Goal: Task Accomplishment & Management: Manage account settings

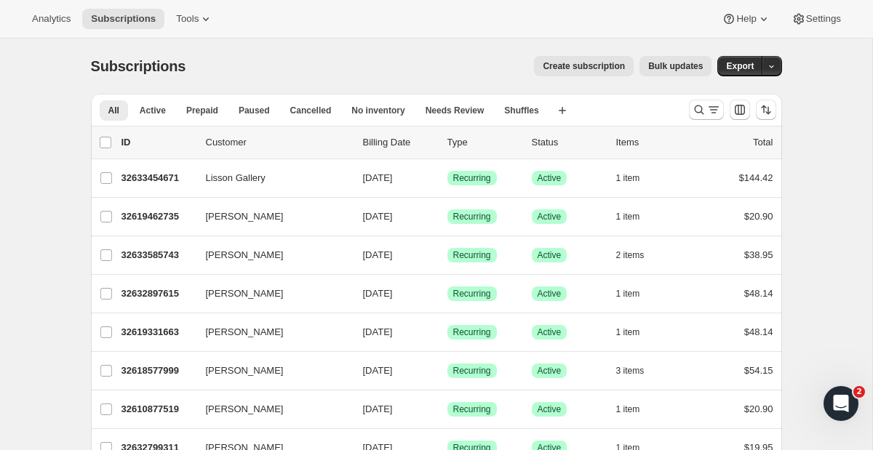
click at [59, 8] on div "Analytics Subscriptions Tools Help Settings" at bounding box center [436, 19] width 873 height 39
click at [62, 16] on span "Analytics" at bounding box center [51, 19] width 39 height 12
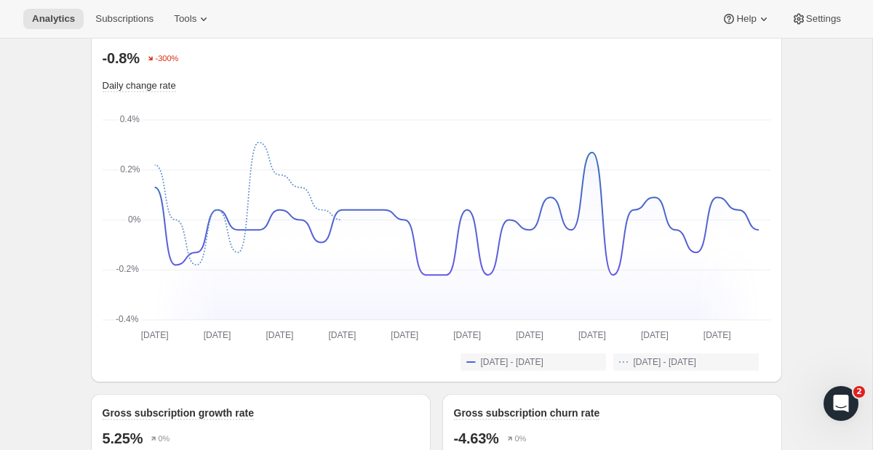
scroll to position [1065, 0]
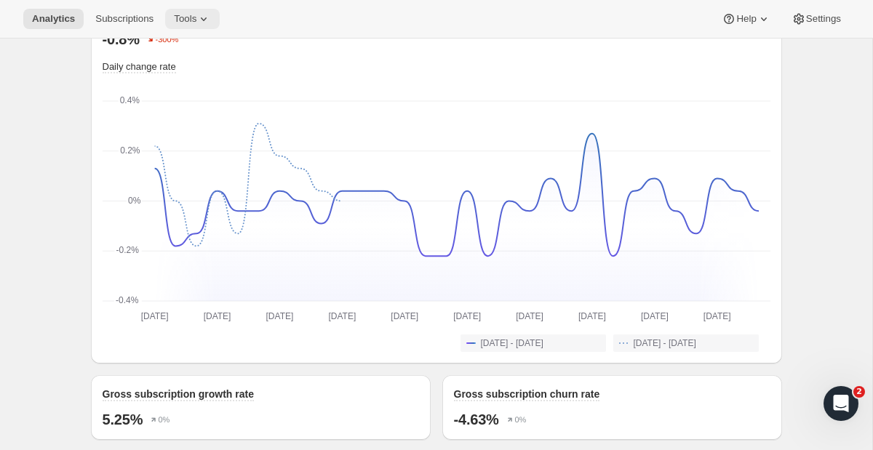
click at [192, 27] on button "Tools" at bounding box center [192, 19] width 55 height 20
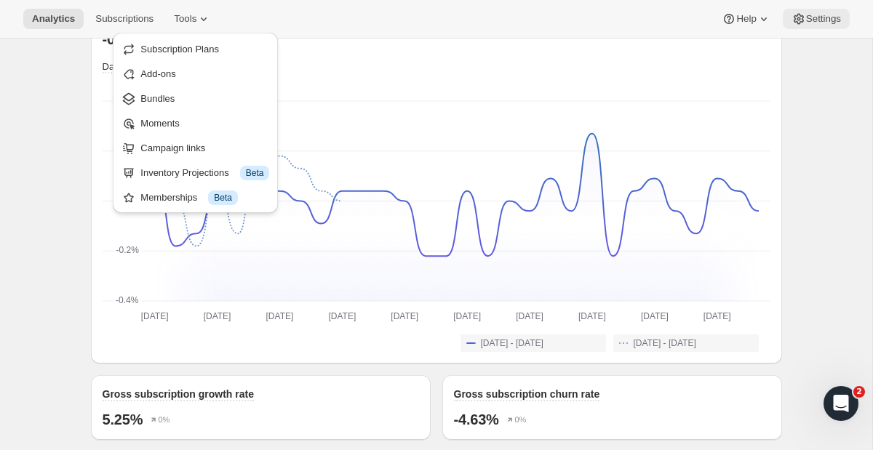
click at [801, 9] on button "Settings" at bounding box center [816, 19] width 67 height 20
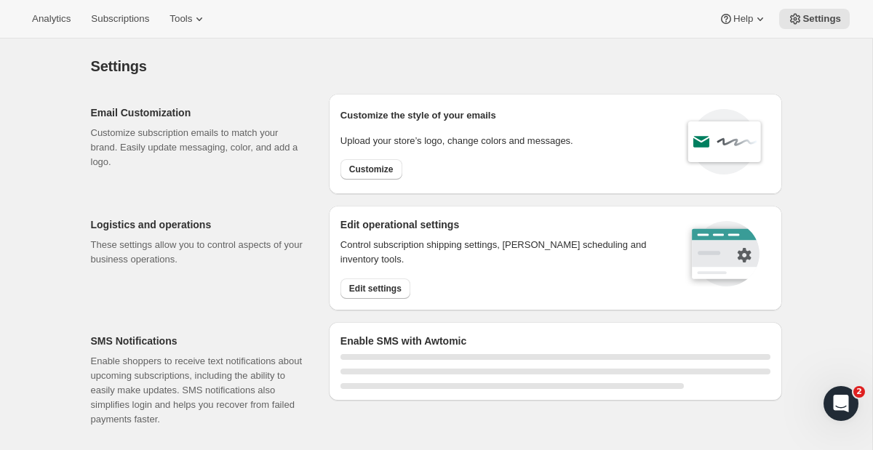
select select "22:00"
select select "09:00"
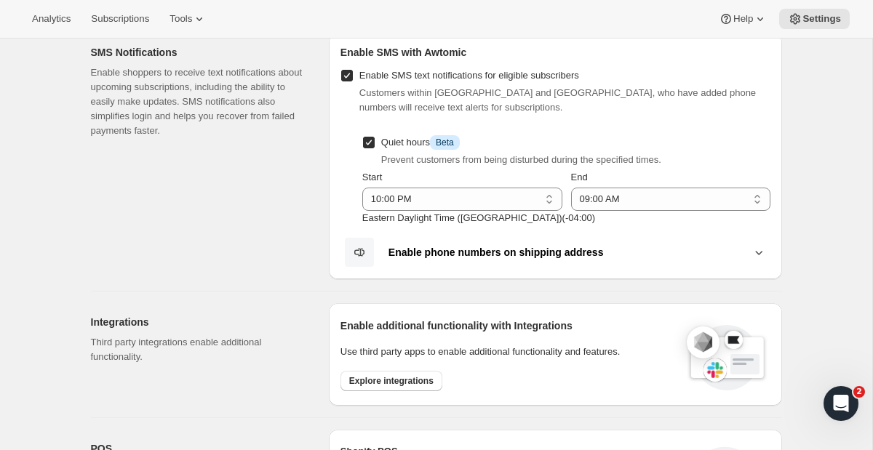
scroll to position [276, 0]
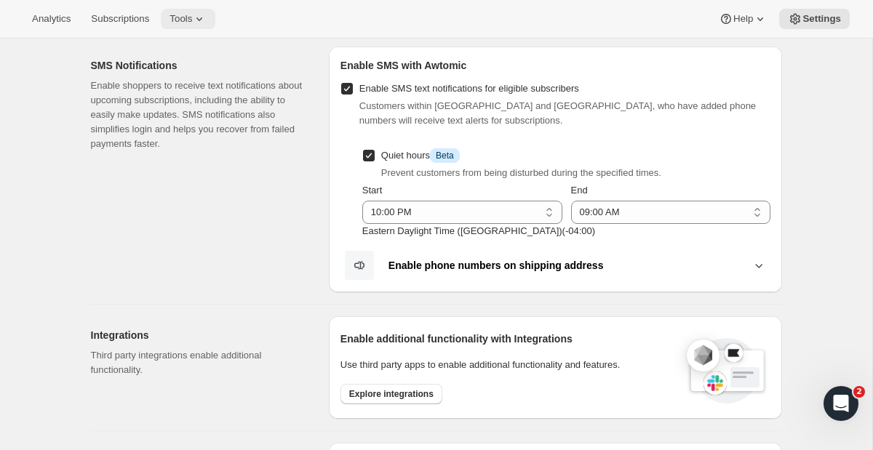
click at [192, 17] on span "Tools" at bounding box center [180, 19] width 23 height 12
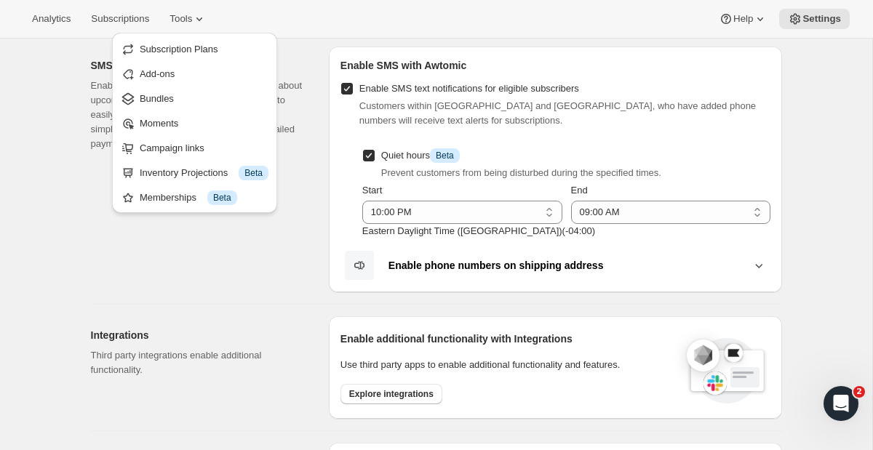
click at [209, 256] on div "SMS Notifications Enable shoppers to receive text notifications about upcoming …" at bounding box center [204, 170] width 226 height 246
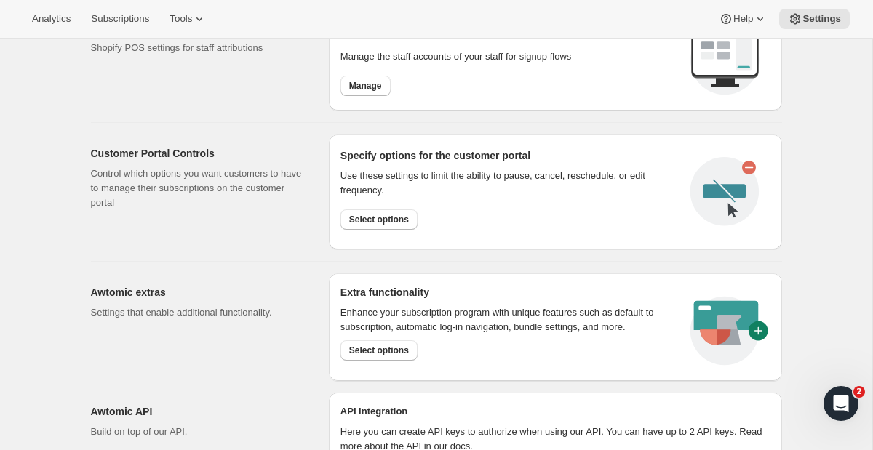
scroll to position [713, 0]
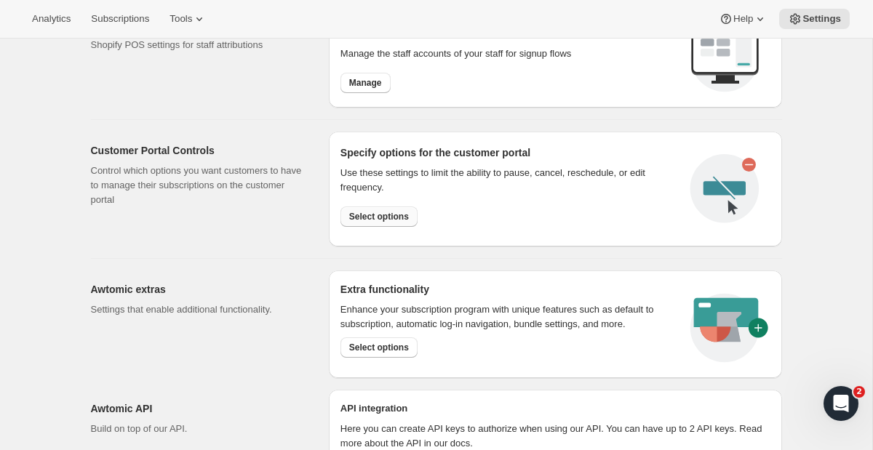
click at [379, 223] on button "Select options" at bounding box center [378, 217] width 77 height 20
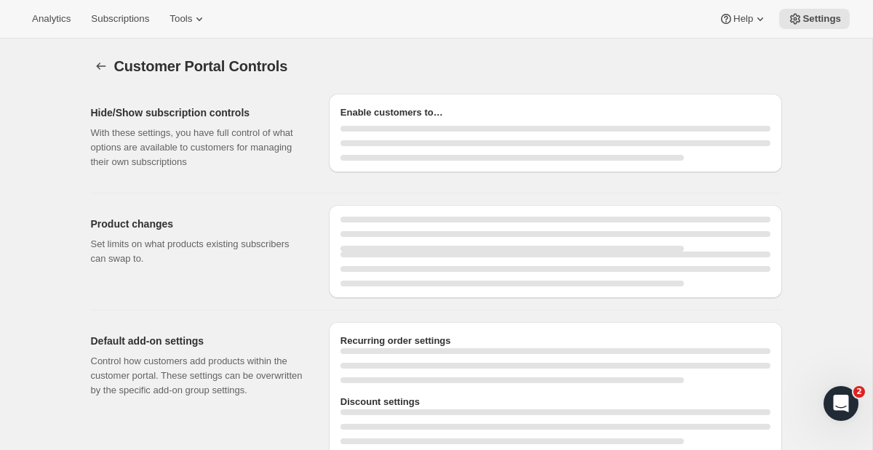
select select "INTERVAL"
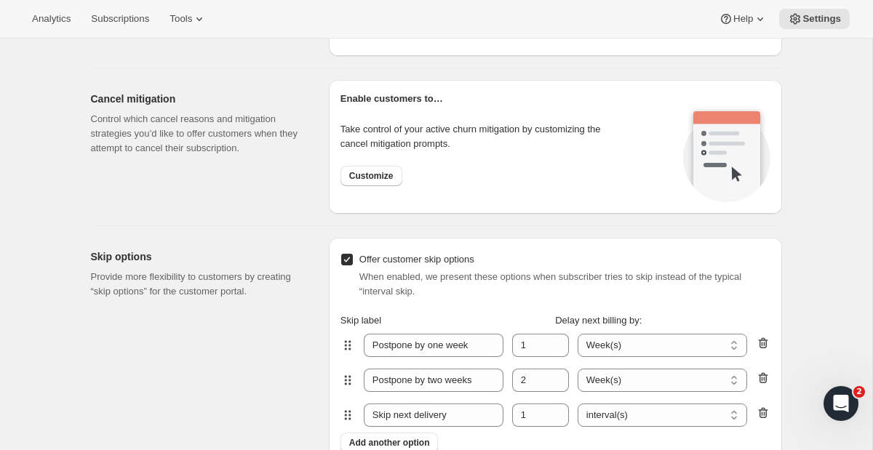
scroll to position [1343, 0]
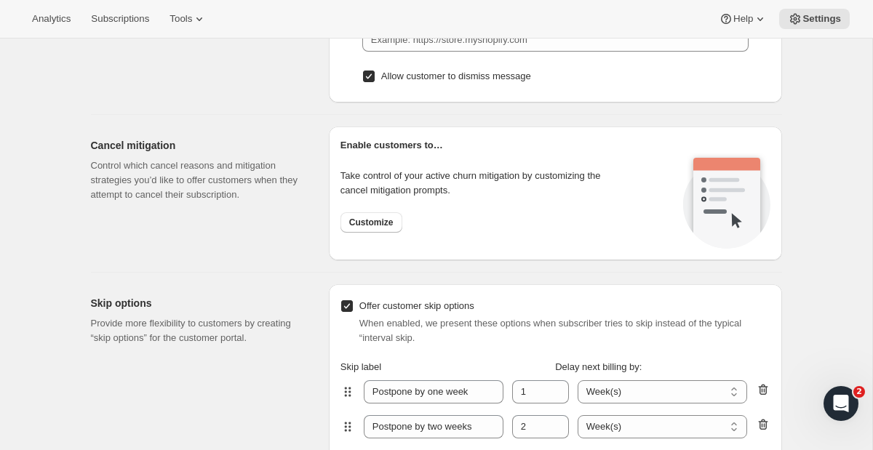
click at [379, 223] on span "Customize" at bounding box center [371, 223] width 44 height 12
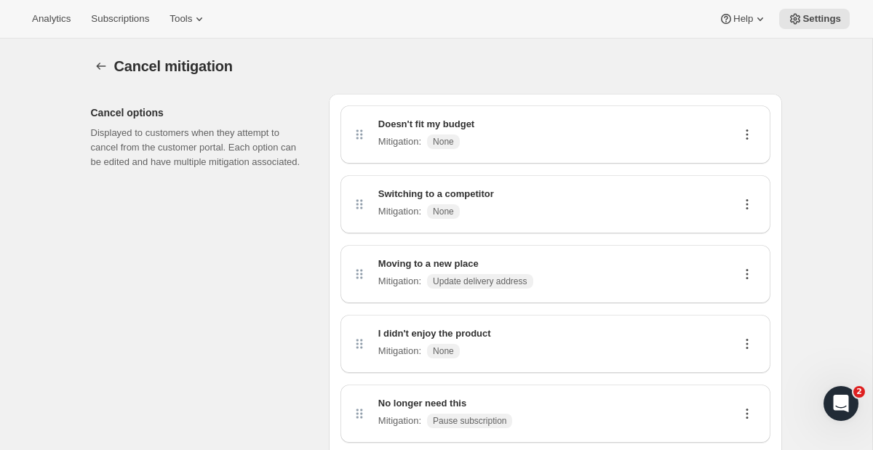
click at [740, 132] on icon at bounding box center [747, 134] width 15 height 15
click at [748, 158] on span "Edit" at bounding box center [740, 162] width 16 height 11
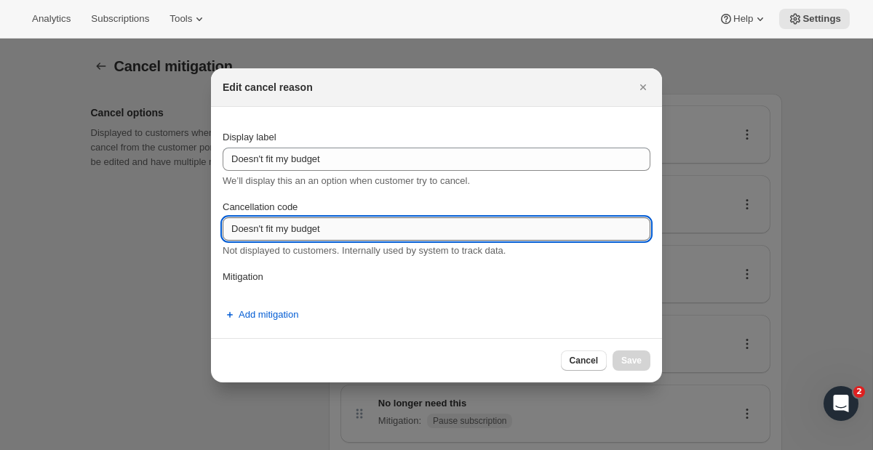
click at [316, 226] on input "Doesn't fit my budget" at bounding box center [437, 228] width 428 height 23
click at [360, 226] on input "Doesn't fit my budget" at bounding box center [437, 228] width 428 height 23
click at [248, 322] on button "Add mitigation" at bounding box center [260, 314] width 93 height 23
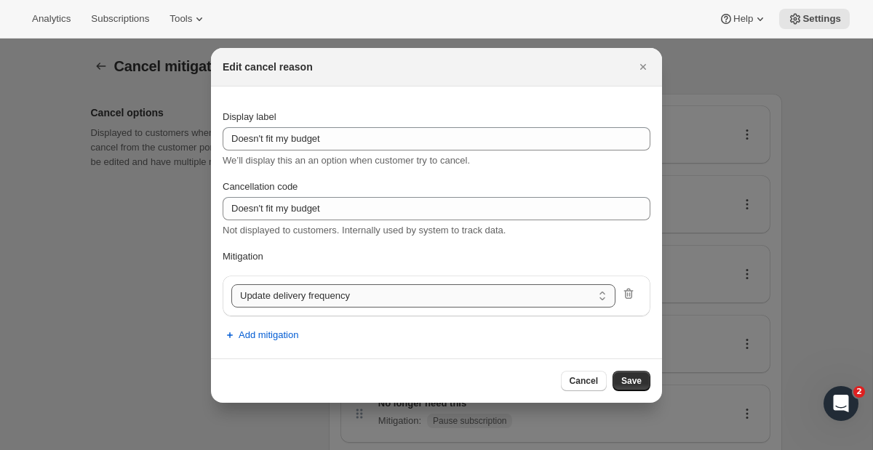
click at [439, 291] on select "Update delivery frequency Update delivery address Pause subscription Skip next …" at bounding box center [423, 295] width 384 height 23
select select "showDiscount"
click at [378, 306] on select "Update delivery frequency Update delivery address Pause subscription Skip next …" at bounding box center [423, 295] width 384 height 23
click at [231, 284] on select "Update delivery frequency Update delivery address Pause subscription Skip next …" at bounding box center [423, 295] width 384 height 23
click at [628, 375] on span "Save" at bounding box center [631, 381] width 20 height 12
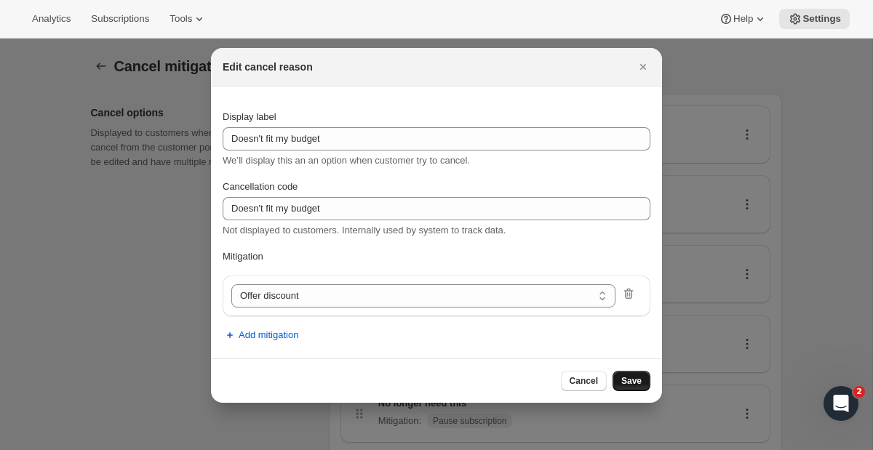
select select "frequency"
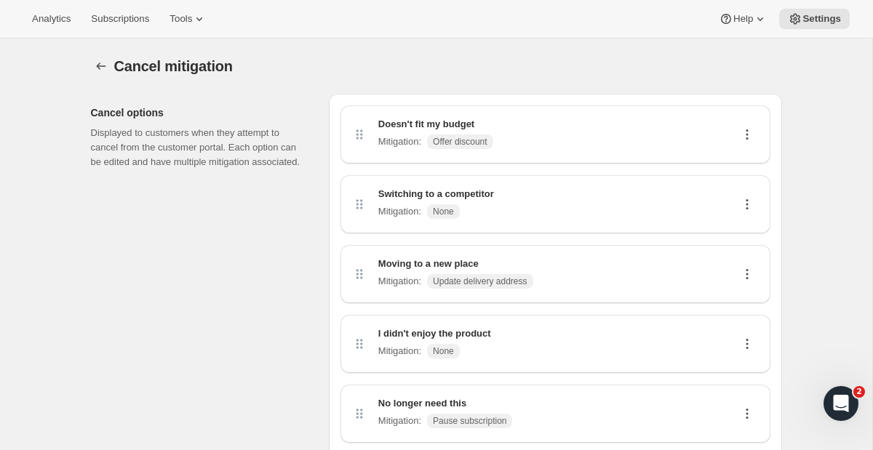
click at [493, 132] on div "Doesn't fit my budget Mitigation : Offer discount" at bounding box center [435, 134] width 115 height 35
click at [743, 137] on icon at bounding box center [747, 134] width 15 height 15
click at [743, 157] on span "Edit" at bounding box center [740, 162] width 16 height 11
select select "showDiscount"
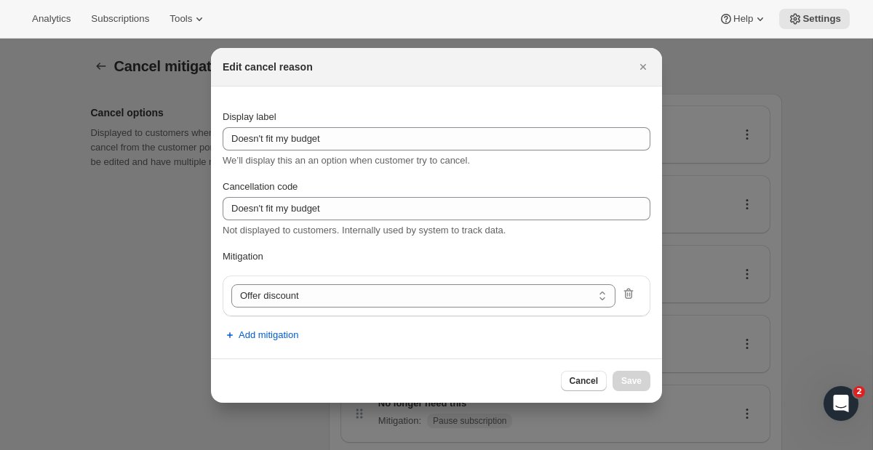
click at [276, 271] on div "Display label Doesn't fit my budget We’ll display this an an option when custom…" at bounding box center [437, 222] width 428 height 249
click at [247, 252] on p "Mitigation" at bounding box center [437, 256] width 428 height 15
click at [256, 292] on select "Update delivery frequency Update delivery address Pause subscription Skip next …" at bounding box center [423, 295] width 384 height 23
click at [231, 284] on select "Update delivery frequency Update delivery address Pause subscription Skip next …" at bounding box center [423, 295] width 384 height 23
click at [649, 60] on icon "Close" at bounding box center [643, 67] width 15 height 15
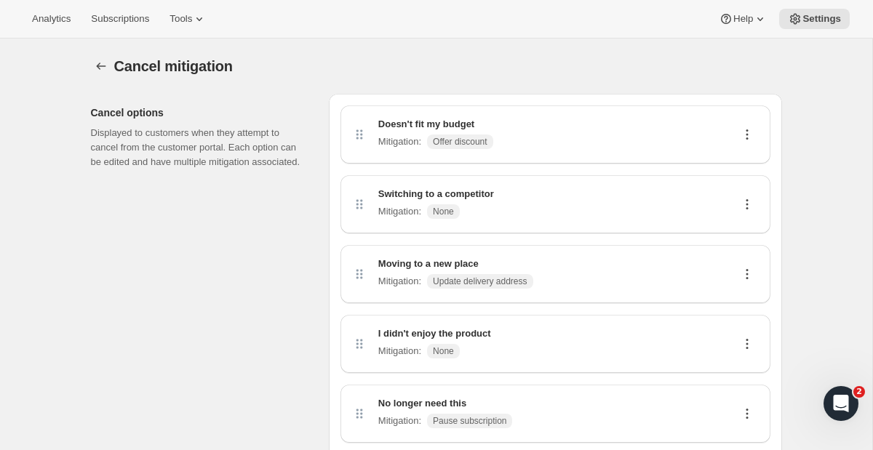
select select "frequency"
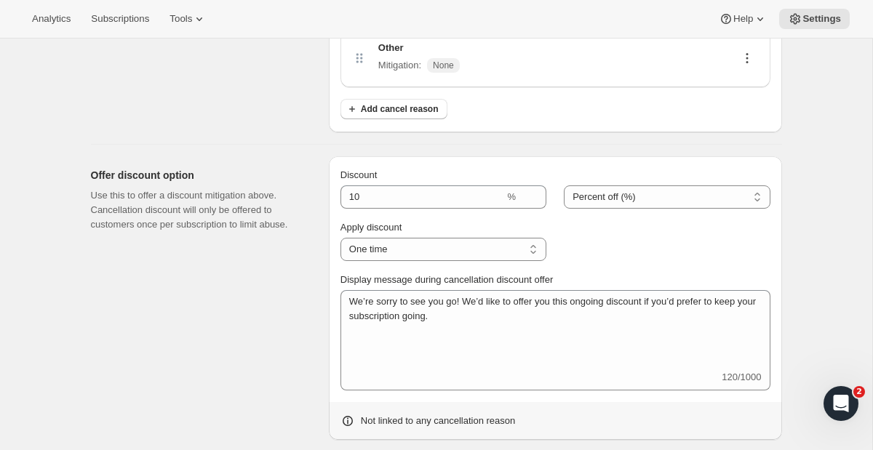
scroll to position [555, 0]
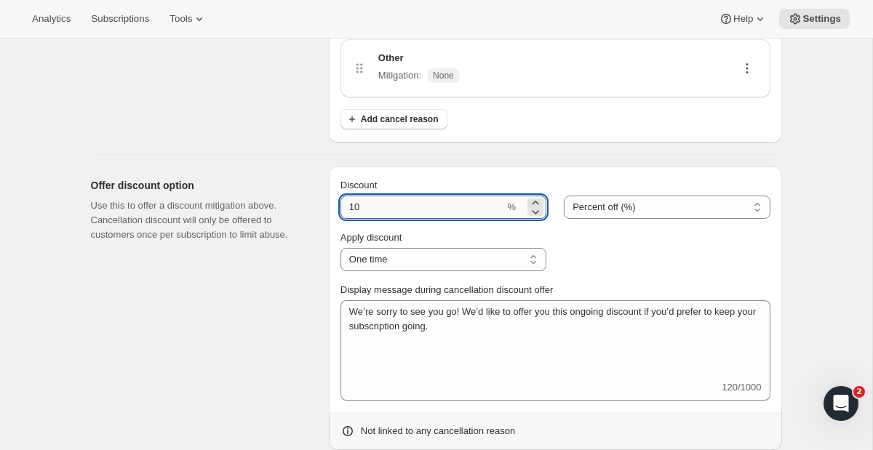
click at [439, 215] on input "Discount" at bounding box center [422, 207] width 164 height 23
type input "20"
click at [420, 250] on select "One time Specific instances... Indefinitely" at bounding box center [443, 259] width 206 height 23
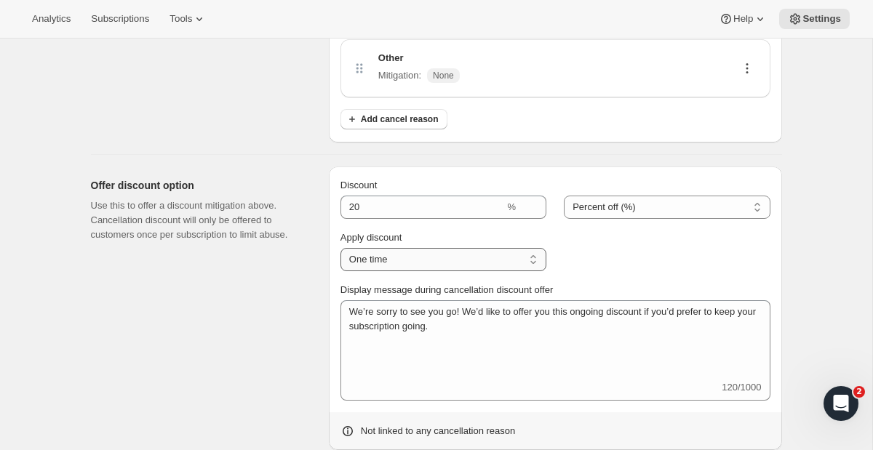
select select "SPECIFIC_INSTANCES"
click at [340, 248] on select "One time Specific instances... Indefinitely" at bounding box center [443, 259] width 206 height 23
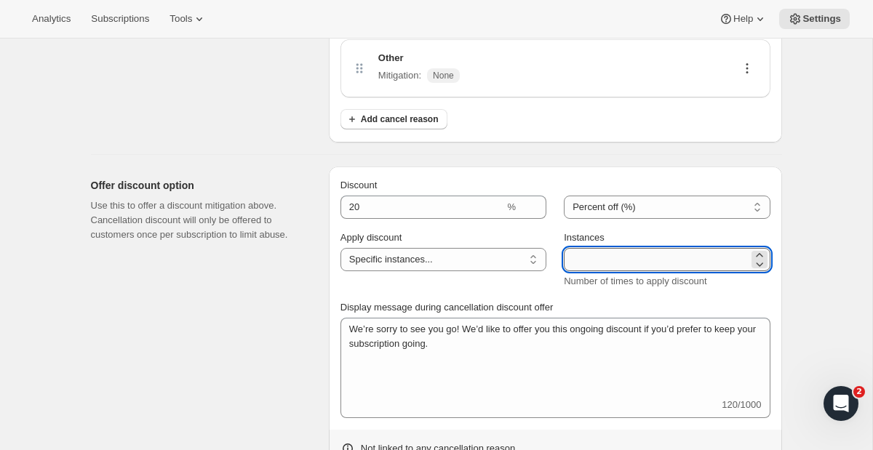
click at [625, 250] on input "Instances" at bounding box center [656, 259] width 184 height 23
type input "3"
click at [610, 316] on div "Display message during cancellation discount offer We’re sorry to see you go! W…" at bounding box center [555, 359] width 430 height 118
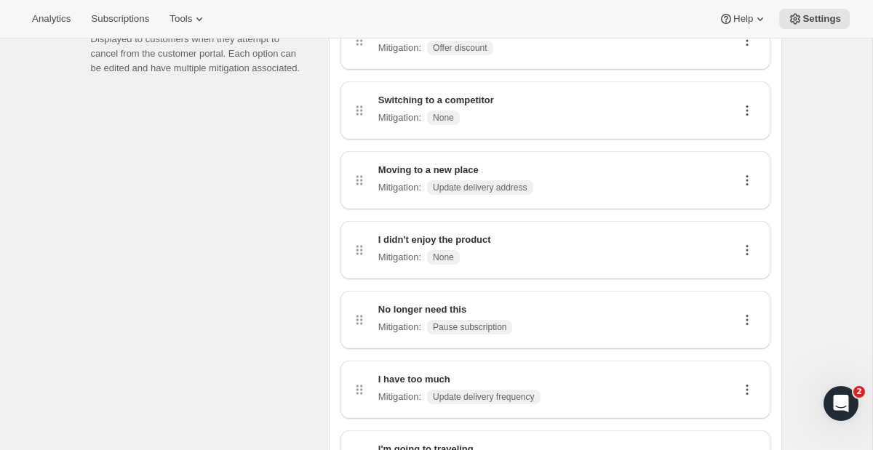
scroll to position [35, 0]
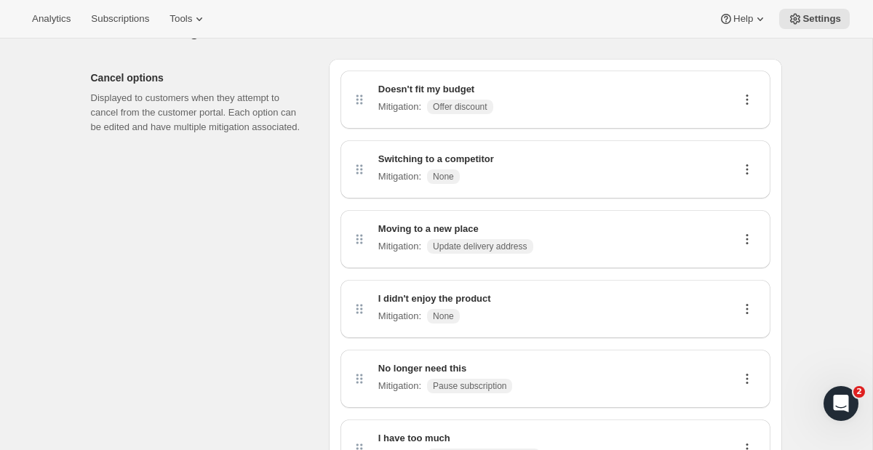
click at [758, 152] on div "Switching to a competitor Mitigation : None" at bounding box center [555, 169] width 407 height 35
click at [746, 172] on icon at bounding box center [746, 173] width 2 height 2
click at [735, 199] on span "Edit" at bounding box center [740, 197] width 16 height 11
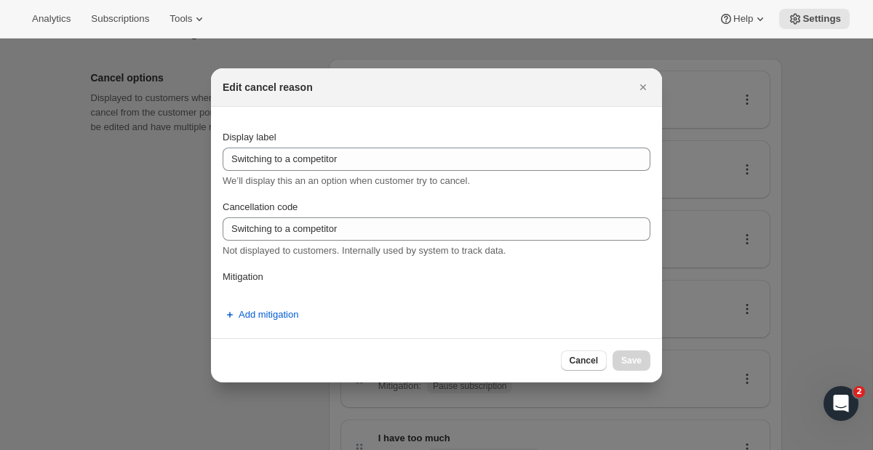
click at [248, 300] on div "Add mitigation" at bounding box center [437, 311] width 428 height 31
click at [248, 312] on span "Add mitigation" at bounding box center [269, 315] width 60 height 15
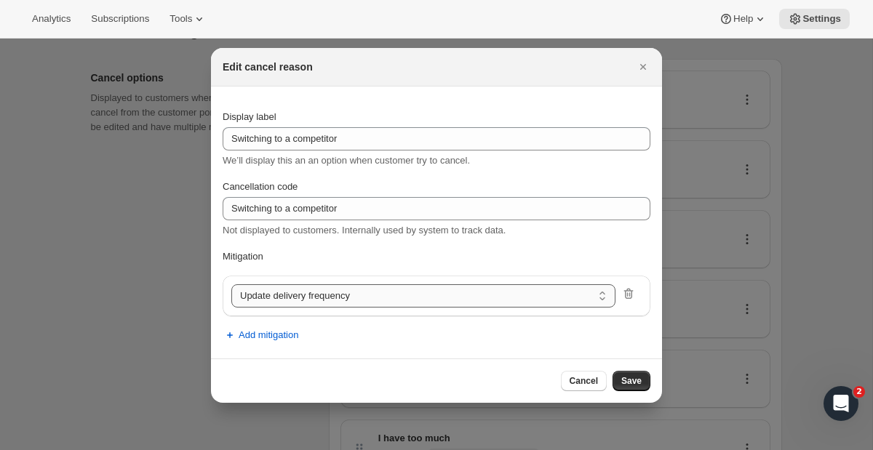
click at [289, 300] on select "Update delivery frequency Update delivery address Pause subscription Skip next …" at bounding box center [423, 295] width 384 height 23
select select "showDiscount"
click at [633, 385] on span "Save" at bounding box center [631, 381] width 20 height 12
select select "frequency"
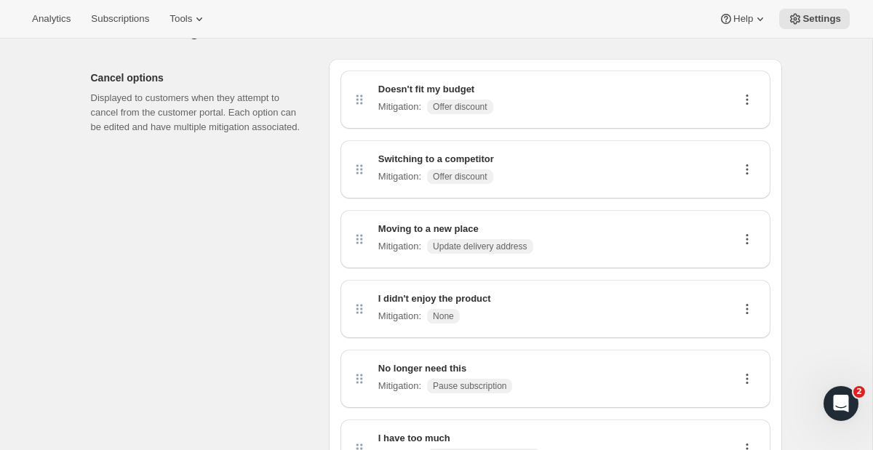
click at [751, 232] on icon at bounding box center [747, 239] width 15 height 15
click at [740, 260] on span "Edit" at bounding box center [746, 267] width 28 height 15
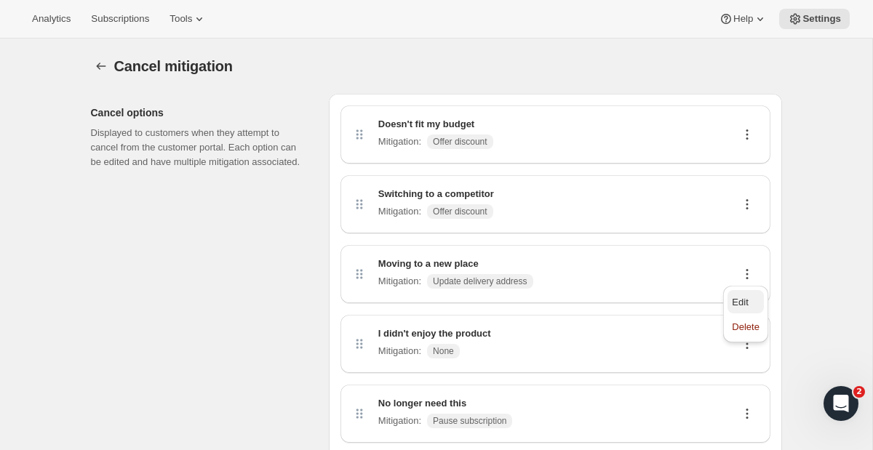
select select "updateAddress"
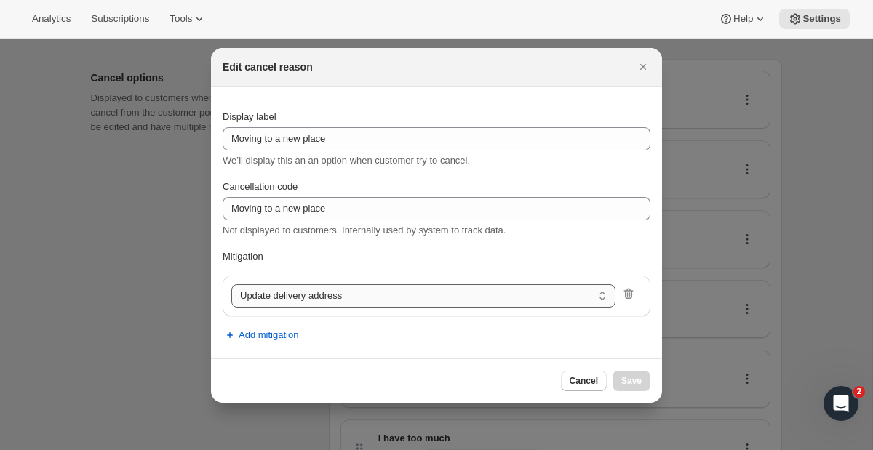
click at [372, 299] on select "Update delivery frequency Update delivery address Pause subscription Skip next …" at bounding box center [423, 295] width 384 height 23
click at [231, 284] on select "Update delivery frequency Update delivery address Pause subscription Skip next …" at bounding box center [423, 295] width 384 height 23
click at [580, 386] on button "Cancel" at bounding box center [584, 381] width 46 height 20
select select "frequency"
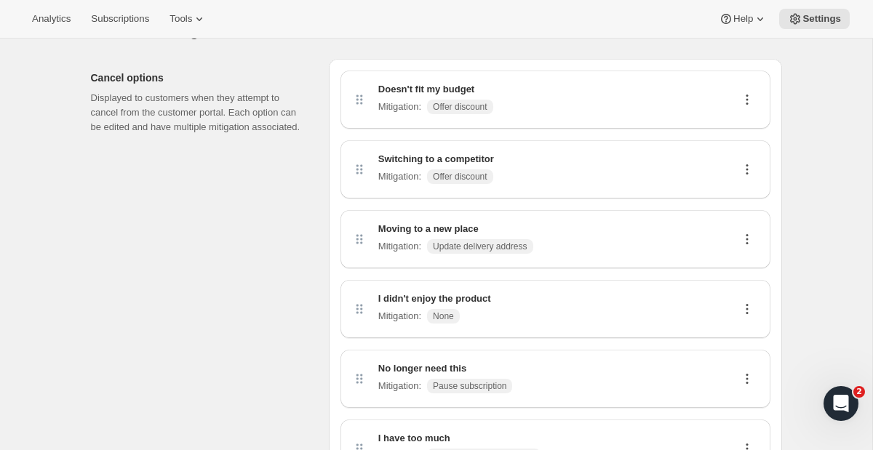
click at [751, 317] on div "I didn't enjoy the product Mitigation : None" at bounding box center [555, 309] width 407 height 35
click at [745, 306] on icon at bounding box center [747, 309] width 15 height 15
click at [743, 332] on span "Edit" at bounding box center [740, 337] width 16 height 11
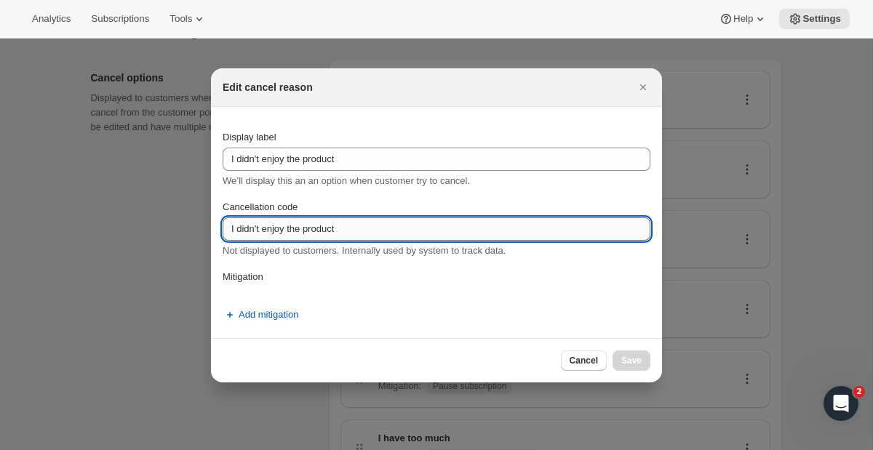
click at [337, 228] on input "I didn't enjoy the product" at bounding box center [437, 228] width 428 height 23
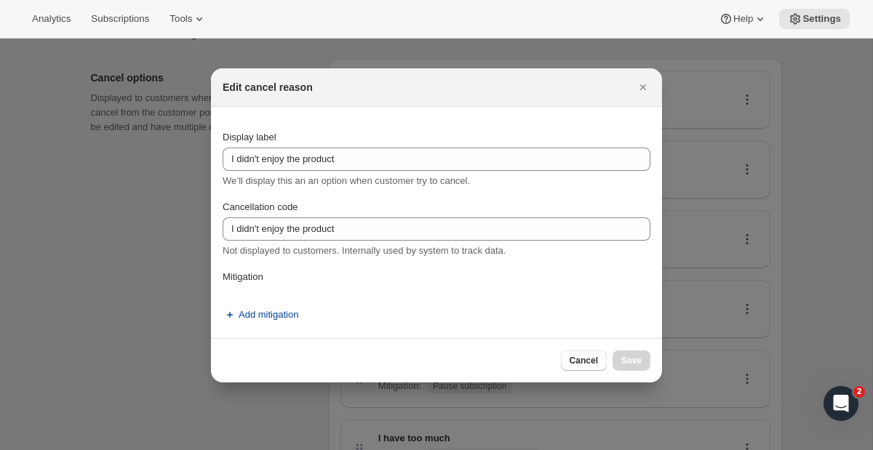
click at [241, 324] on button "Add mitigation" at bounding box center [260, 314] width 93 height 23
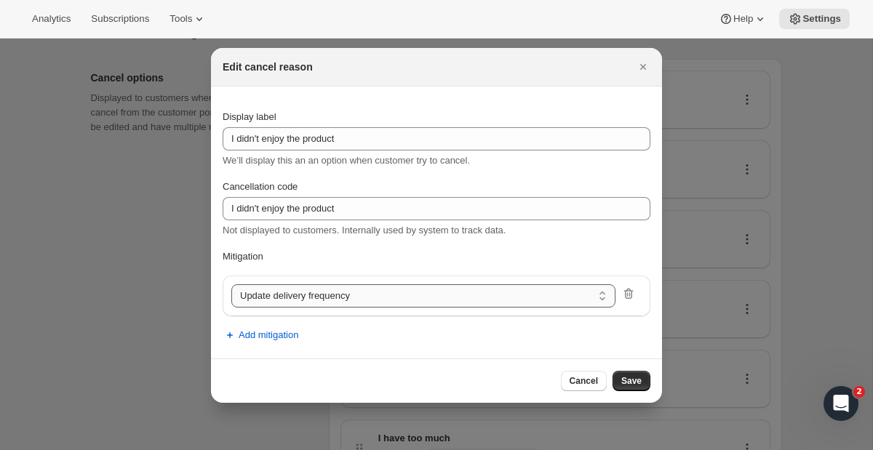
click at [334, 297] on select "Update delivery frequency Update delivery address Pause subscription Skip next …" at bounding box center [423, 295] width 384 height 23
select select "showDiscount"
click at [635, 383] on span "Save" at bounding box center [631, 381] width 20 height 12
select select "frequency"
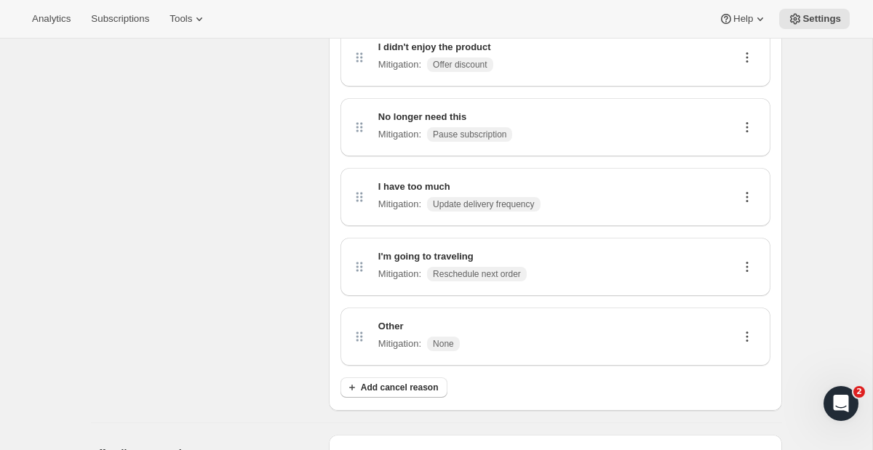
scroll to position [287, 0]
click at [751, 340] on icon at bounding box center [747, 336] width 15 height 15
click at [739, 355] on button "Edit" at bounding box center [745, 363] width 36 height 23
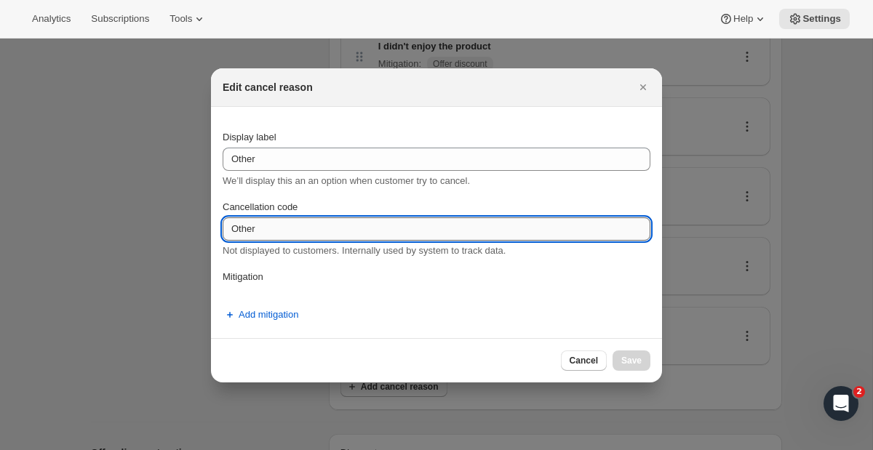
click at [308, 236] on input "Other" at bounding box center [437, 228] width 428 height 23
click at [263, 290] on div "Display label Other We’ll display this an an option when customer try to cancel…" at bounding box center [437, 223] width 428 height 208
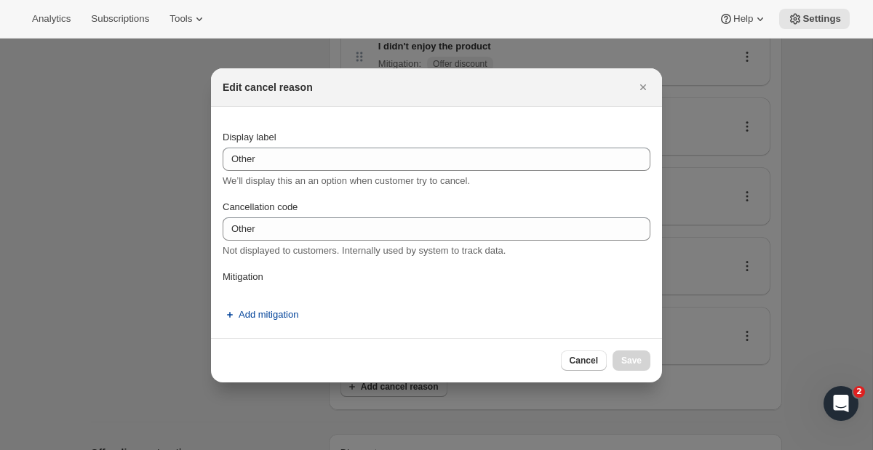
click at [263, 321] on span "Add mitigation" at bounding box center [269, 315] width 60 height 15
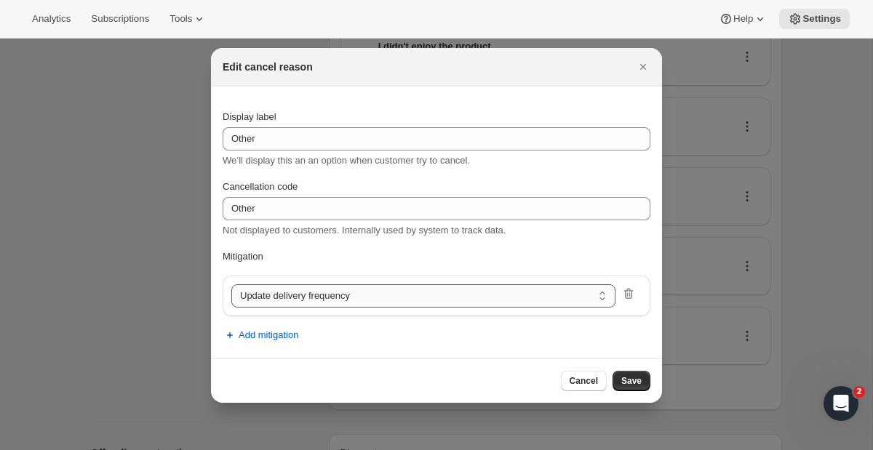
click at [300, 303] on select "Update delivery frequency Update delivery address Pause subscription Skip next …" at bounding box center [423, 295] width 384 height 23
select select "showDiscount"
click at [629, 391] on div "Cancel Save" at bounding box center [436, 381] width 451 height 44
click at [631, 385] on span "Save" at bounding box center [631, 381] width 20 height 12
select select "frequency"
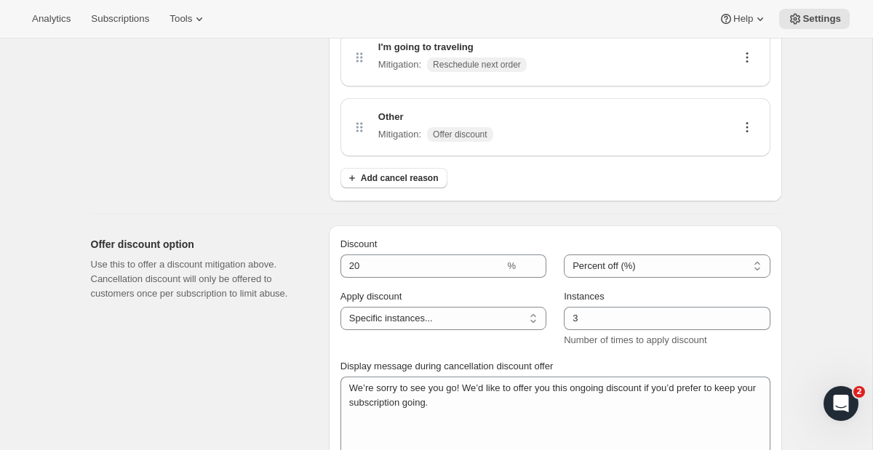
scroll to position [673, 0]
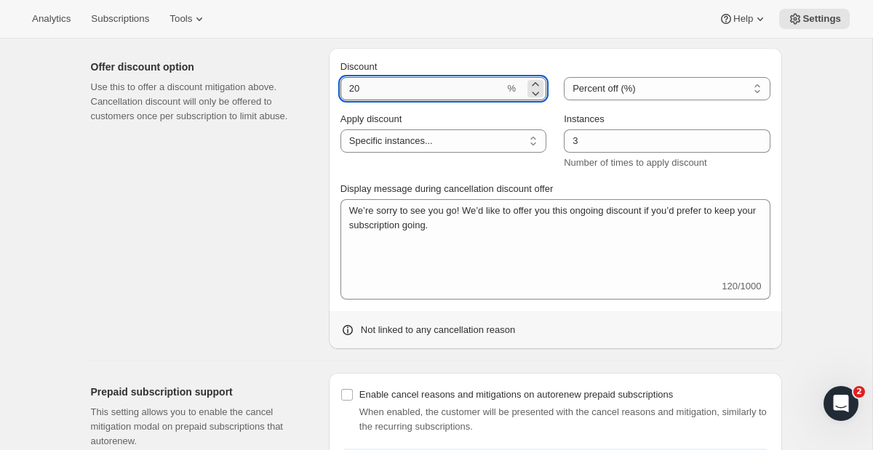
click at [431, 86] on input "Discount" at bounding box center [422, 88] width 164 height 23
type input "15"
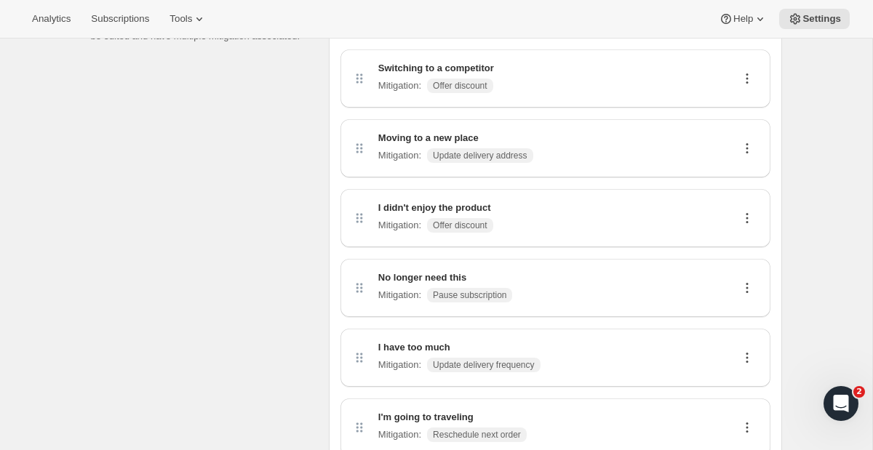
scroll to position [0, 0]
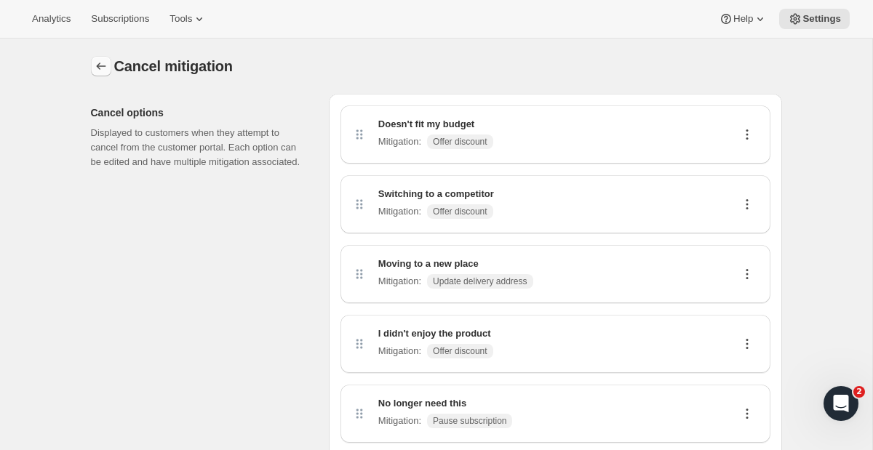
click at [104, 63] on icon "Customer Portal Controls" at bounding box center [101, 66] width 15 height 15
